Goal: Transaction & Acquisition: Obtain resource

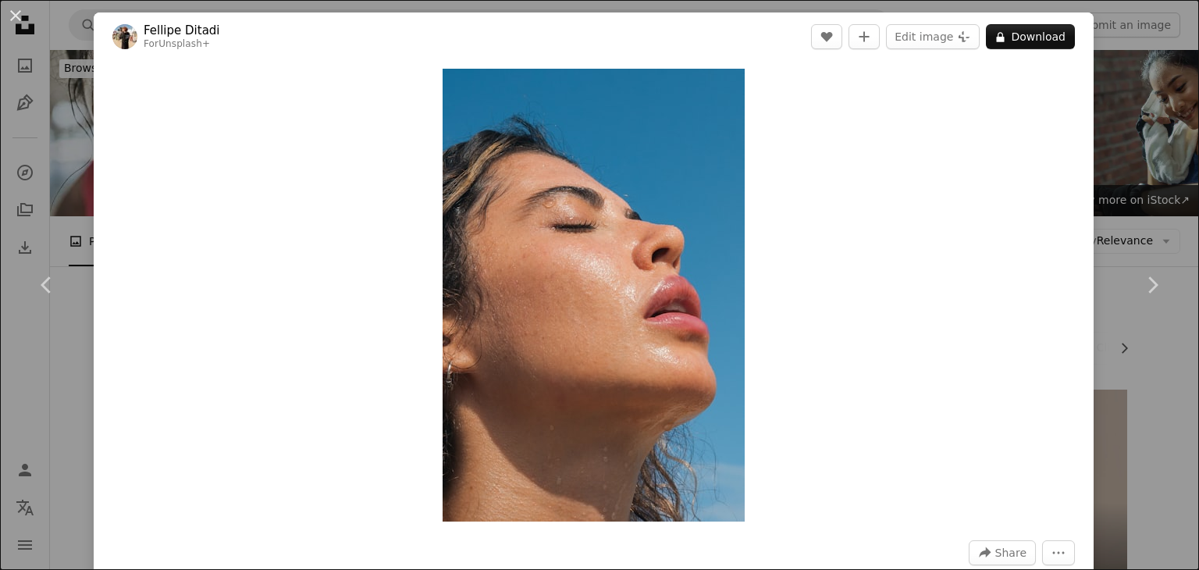
scroll to position [856, 0]
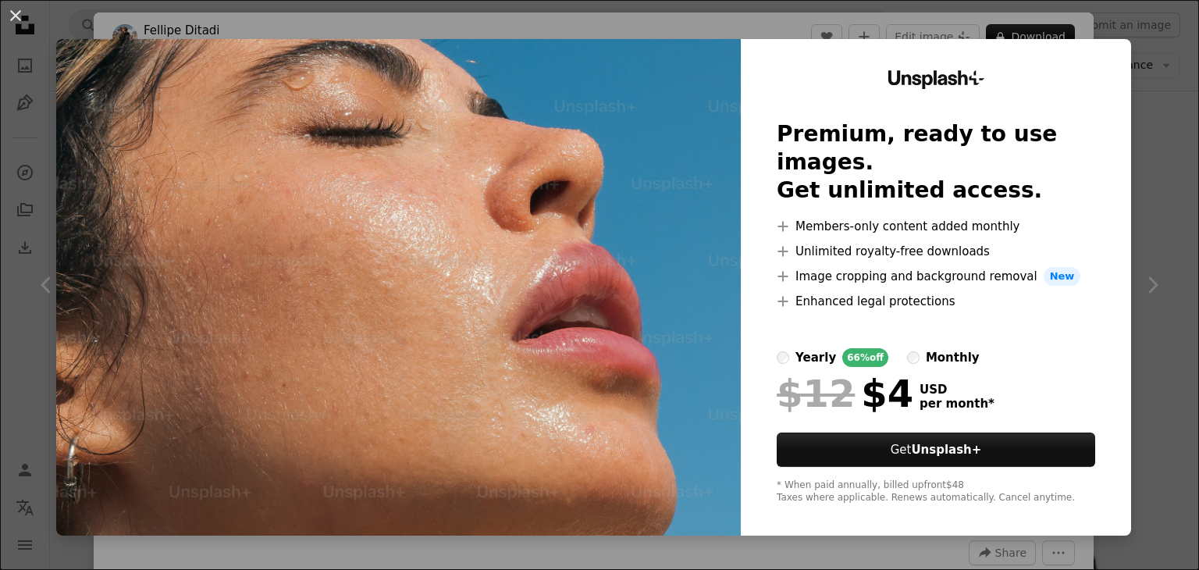
click at [1144, 30] on div "An X shape Unsplash+ Premium, ready to use images. Get unlimited access. A plus…" at bounding box center [599, 285] width 1199 height 570
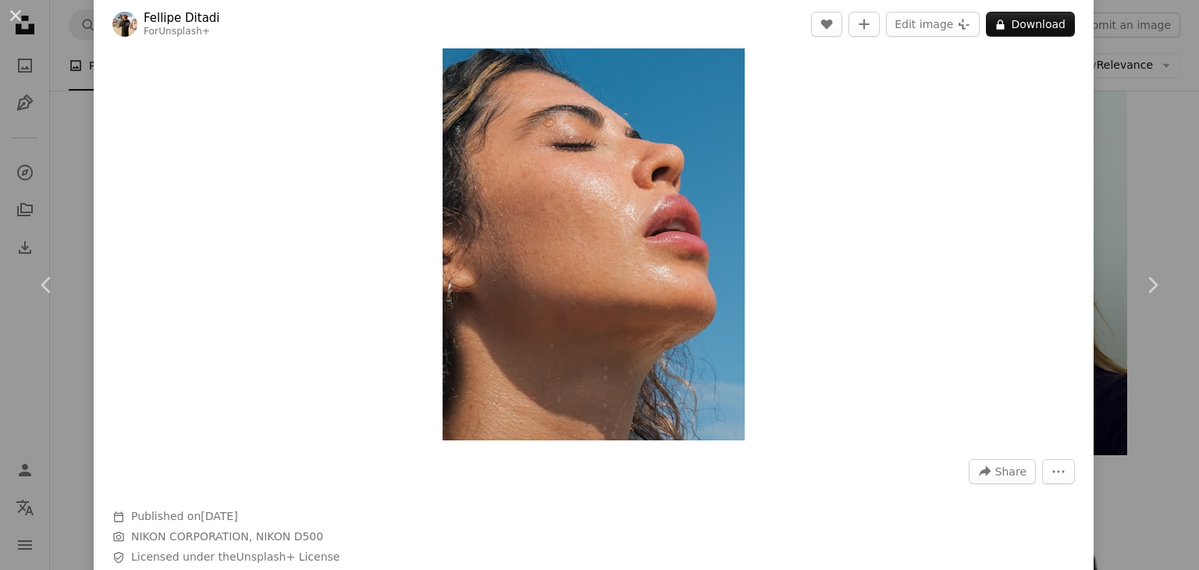
scroll to position [165, 0]
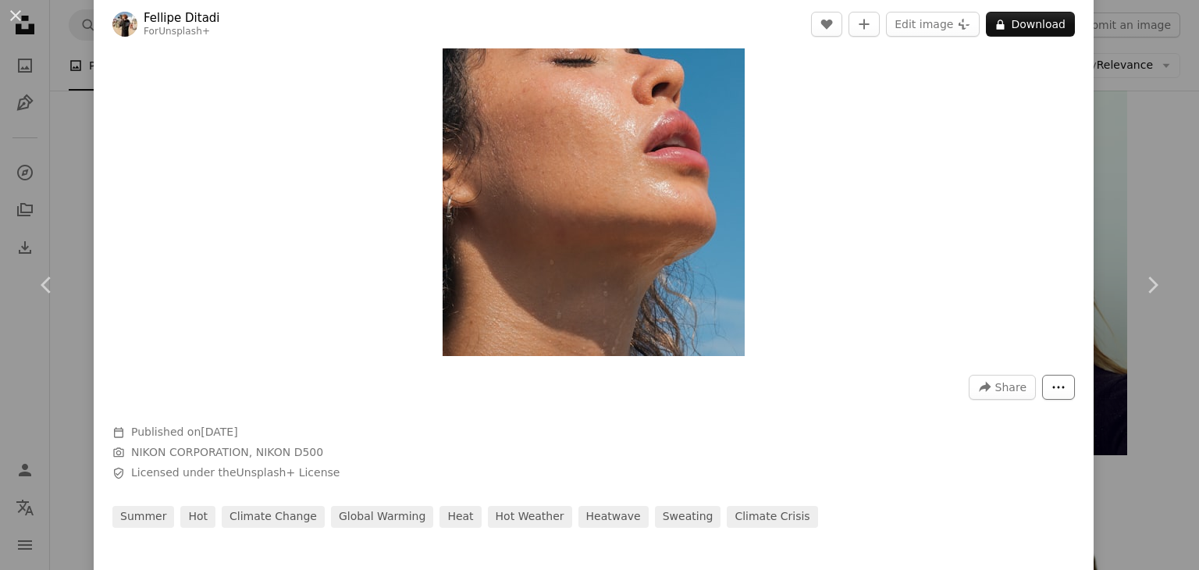
click at [1051, 385] on icon "More Actions" at bounding box center [1058, 387] width 14 height 14
click at [1019, 20] on button "A lock Download" at bounding box center [1030, 24] width 89 height 25
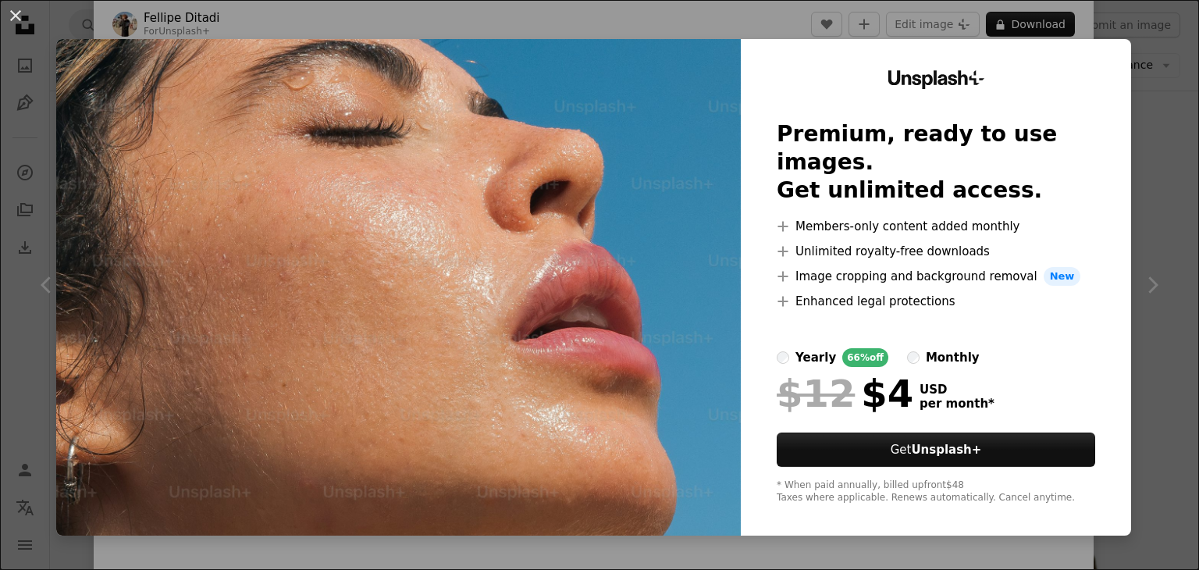
click at [1154, 297] on div "An X shape Unsplash+ Premium, ready to use images. Get unlimited access. A plus…" at bounding box center [599, 285] width 1199 height 570
